Goal: Transaction & Acquisition: Book appointment/travel/reservation

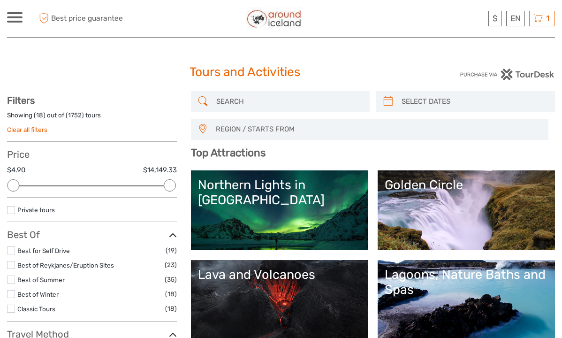
select select
click at [225, 101] on input "search" at bounding box center [289, 101] width 153 height 16
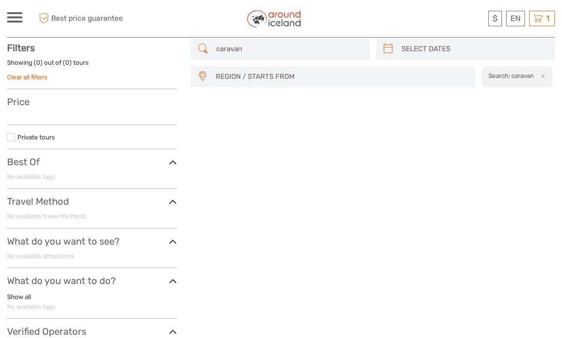
scroll to position [53, 0]
type input "c"
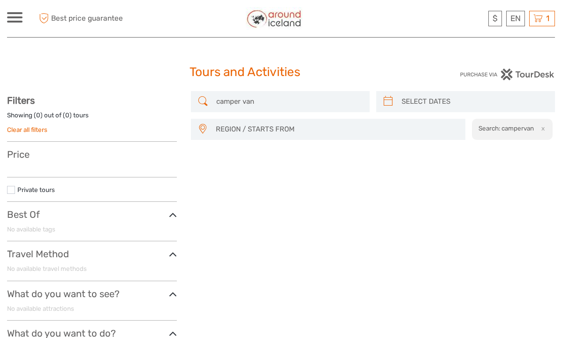
type input "camper van"
click at [17, 20] on div at bounding box center [14, 17] width 15 height 10
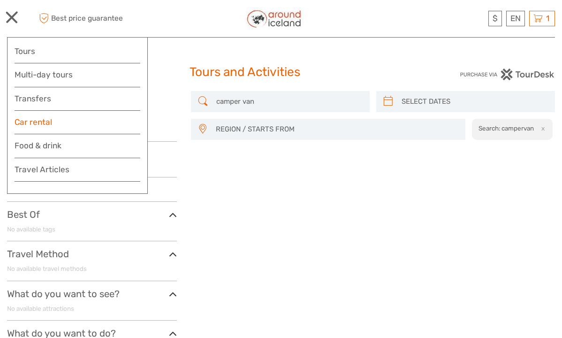
click at [29, 122] on link "Car rental" at bounding box center [78, 122] width 126 height 14
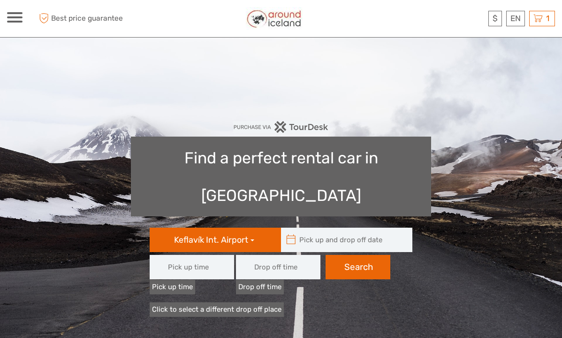
type input "08:00"
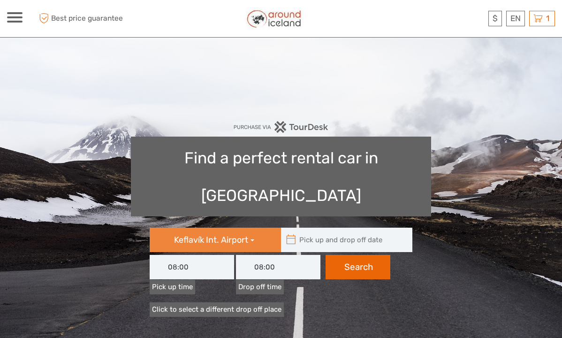
click at [252, 228] on button "Keflavík Int. Airport" at bounding box center [215, 240] width 131 height 24
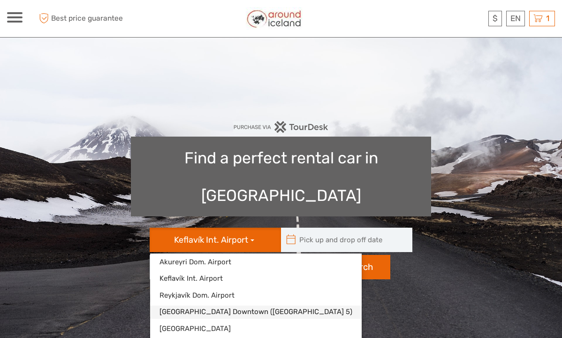
click at [187, 306] on link "[GEOGRAPHIC_DATA] Downtown ([GEOGRAPHIC_DATA] 5)" at bounding box center [256, 312] width 212 height 13
type input "[DATE]"
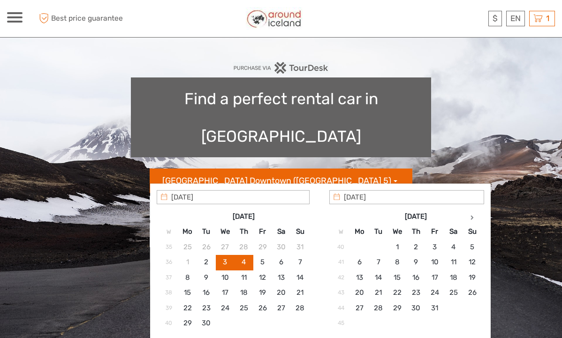
scroll to position [62, 0]
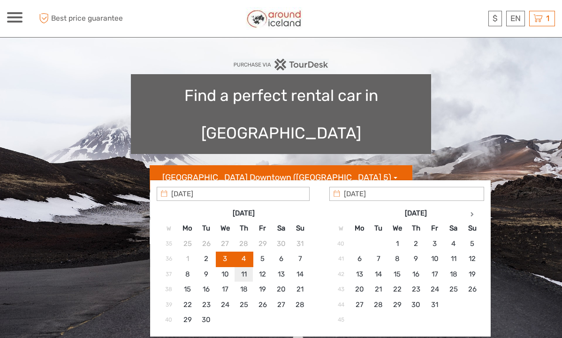
type input "[DATE]"
type input "[DATE] - [DATE]"
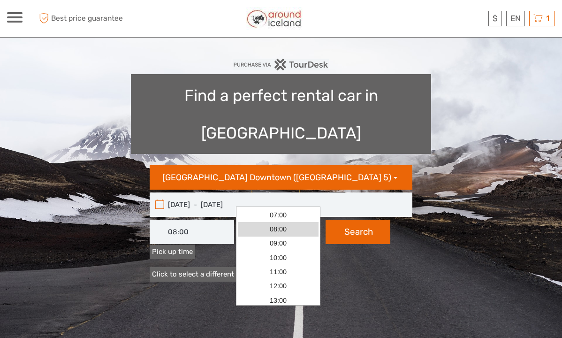
click at [278, 220] on input "08:00" at bounding box center [278, 232] width 84 height 24
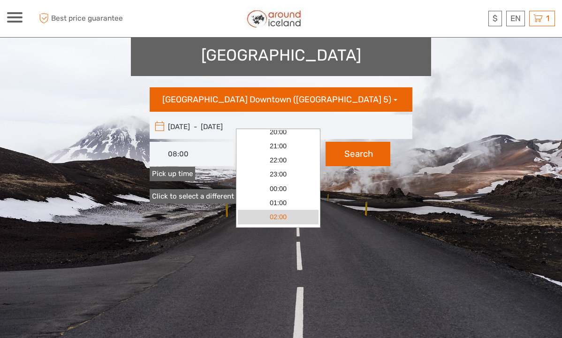
scroll to position [186, 0]
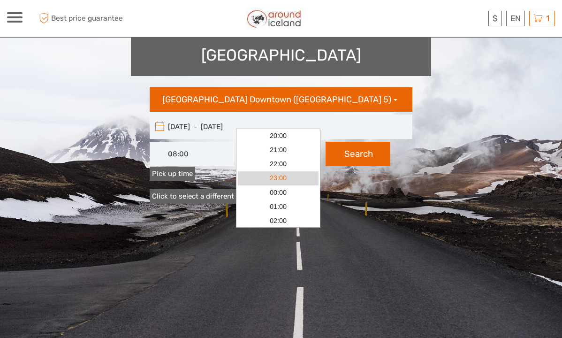
click at [271, 179] on link "23:00" at bounding box center [278, 178] width 81 height 14
type input "23:00"
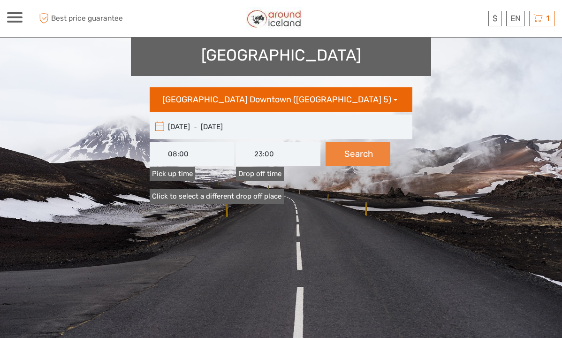
click at [361, 142] on button "Search" at bounding box center [358, 154] width 65 height 24
type input "[DATE] - [DATE]"
type input "23:00"
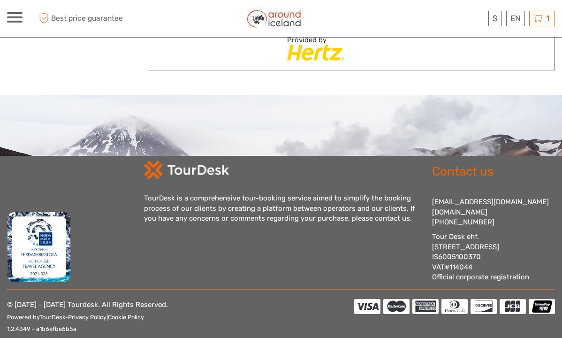
scroll to position [5623, 0]
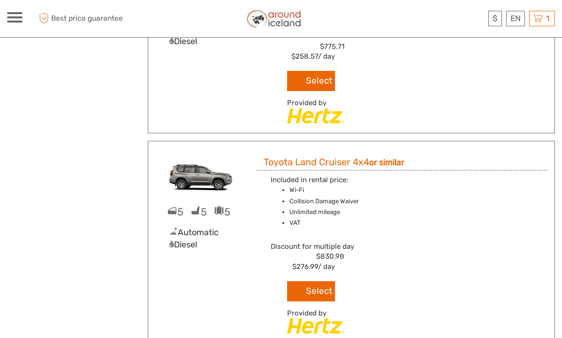
click at [18, 18] on div at bounding box center [14, 17] width 15 height 10
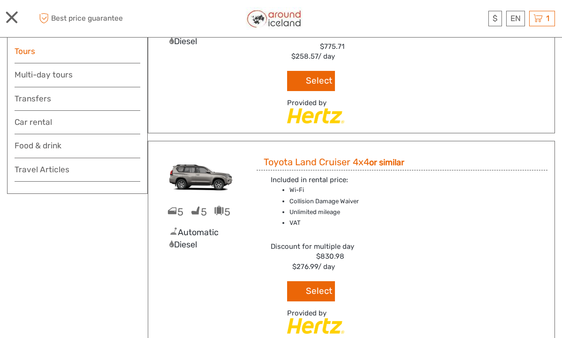
click at [36, 50] on link "Tours" at bounding box center [78, 52] width 126 height 14
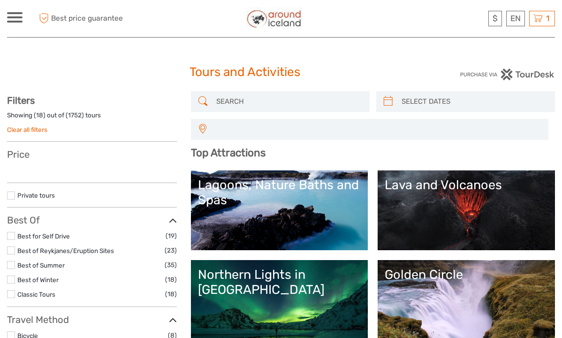
select select
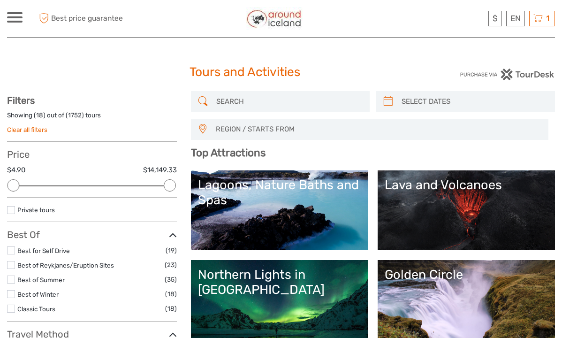
click at [238, 100] on input "search" at bounding box center [289, 101] width 153 height 16
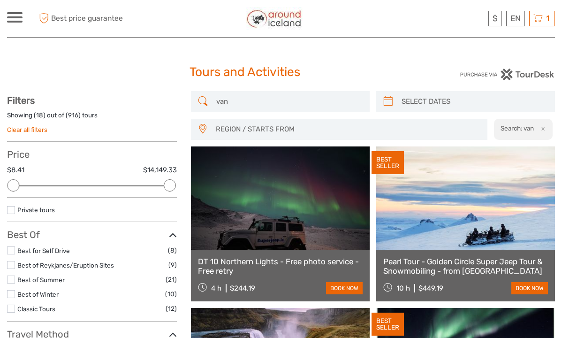
type input "van"
click at [13, 16] on span at bounding box center [14, 17] width 15 height 2
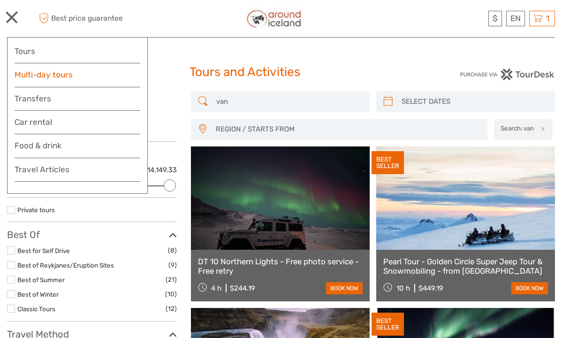
click at [29, 79] on link "Multi-day tours" at bounding box center [78, 75] width 126 height 14
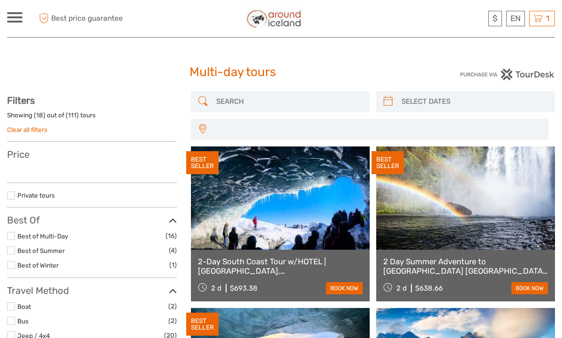
select select
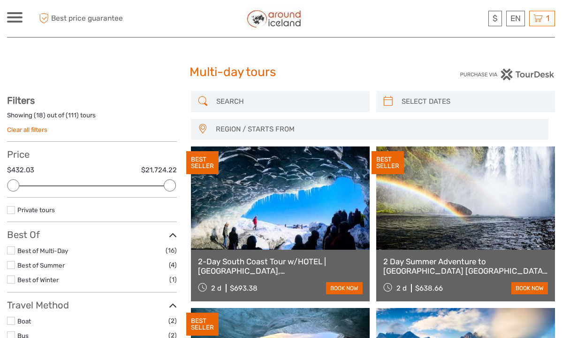
click at [232, 105] on input "search" at bounding box center [289, 101] width 153 height 16
type input "a"
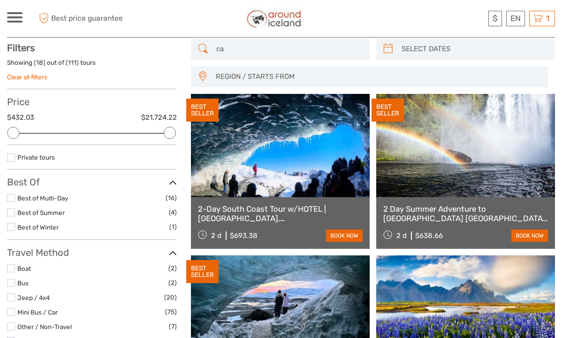
scroll to position [53, 0]
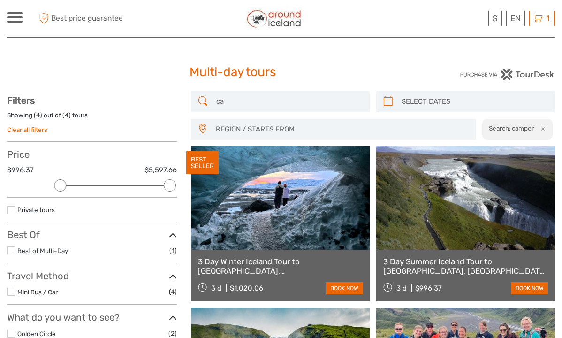
type input "c"
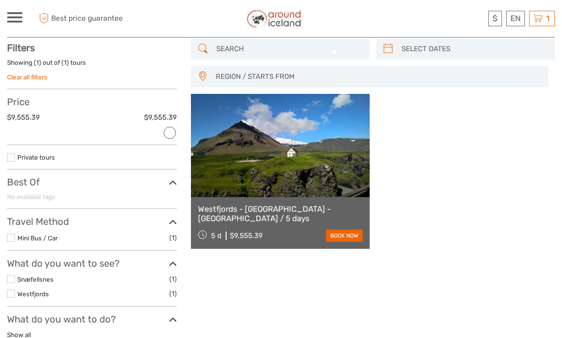
scroll to position [53, 0]
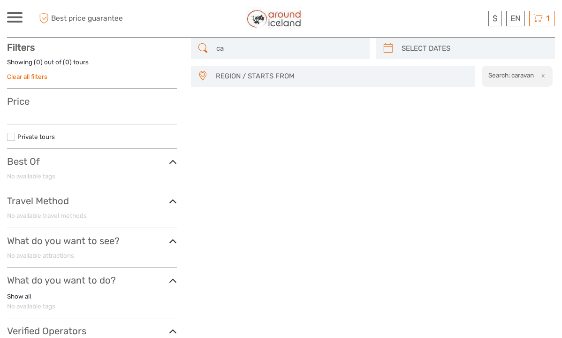
type input "c"
